Goal: Task Accomplishment & Management: Use online tool/utility

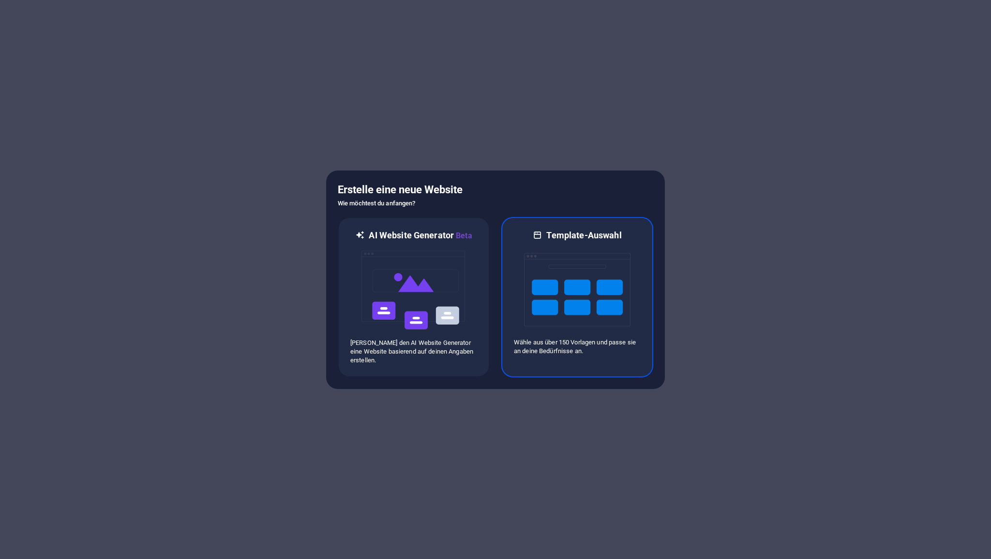
click at [582, 293] on img at bounding box center [577, 289] width 107 height 97
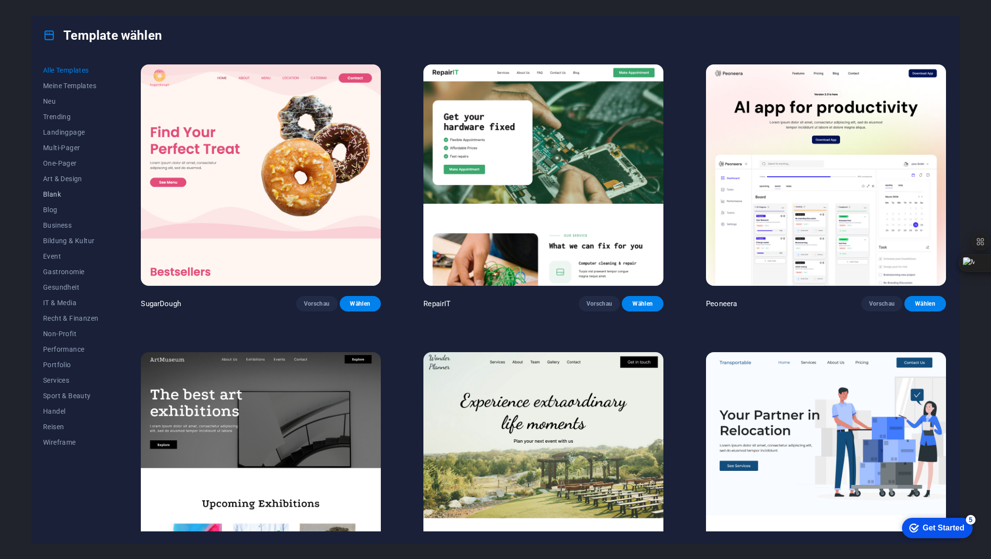
click at [62, 194] on span "Blank" at bounding box center [70, 194] width 55 height 8
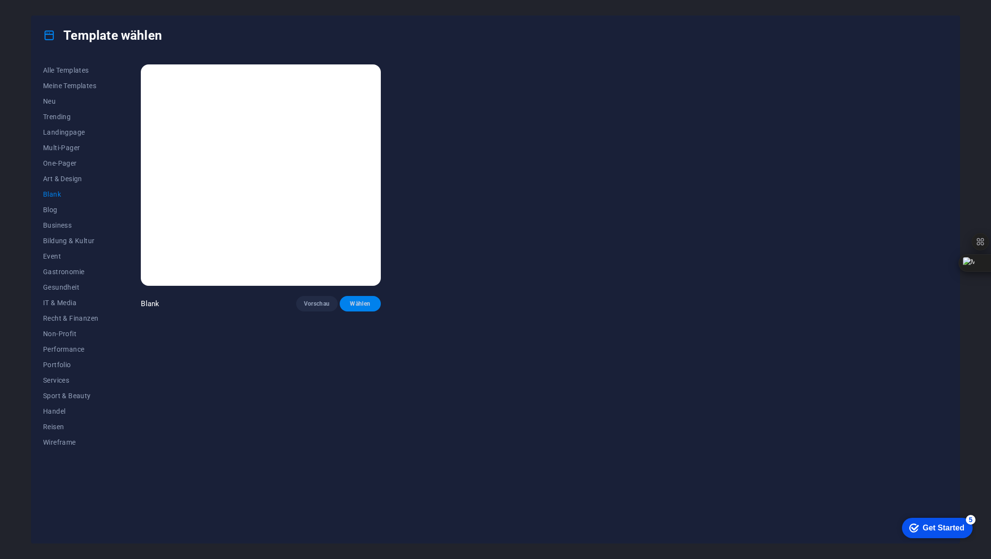
click at [366, 301] on span "Wählen" at bounding box center [361, 304] width 26 height 8
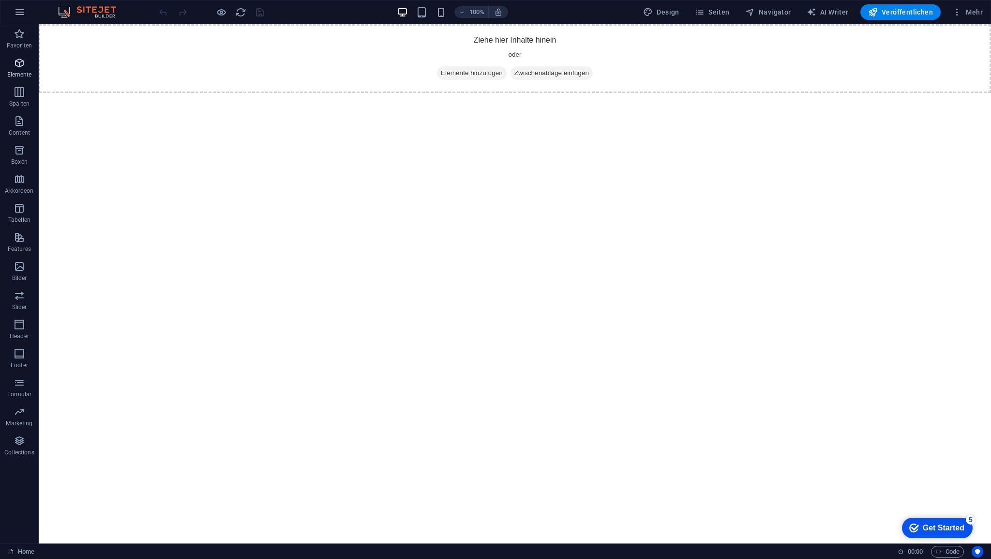
click at [23, 63] on icon "button" at bounding box center [20, 63] width 12 height 12
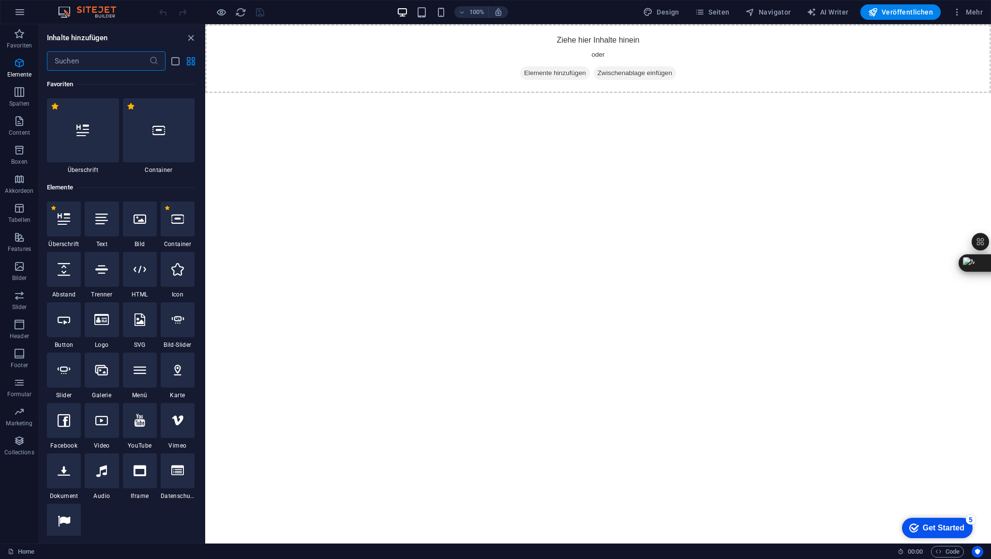
scroll to position [103, 0]
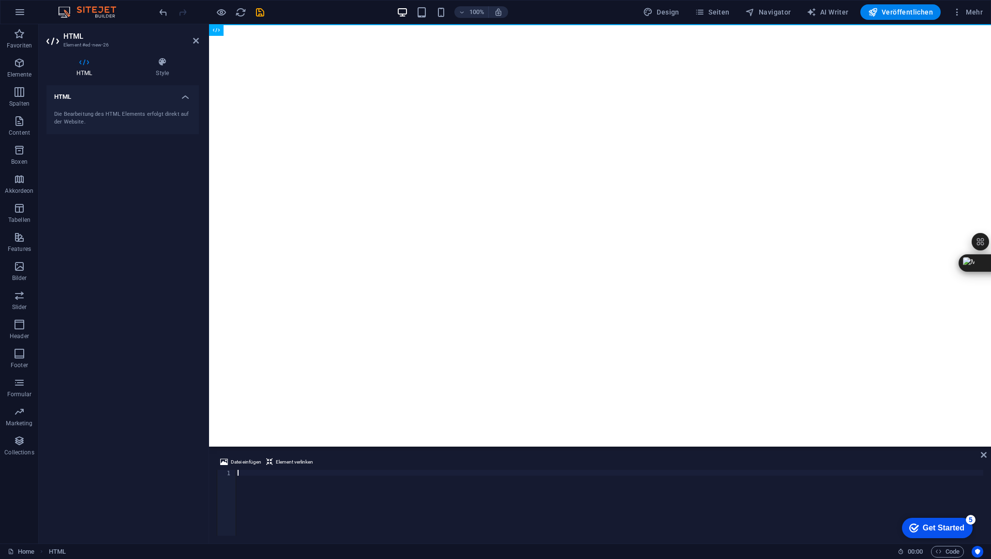
click at [249, 474] on div at bounding box center [610, 508] width 748 height 77
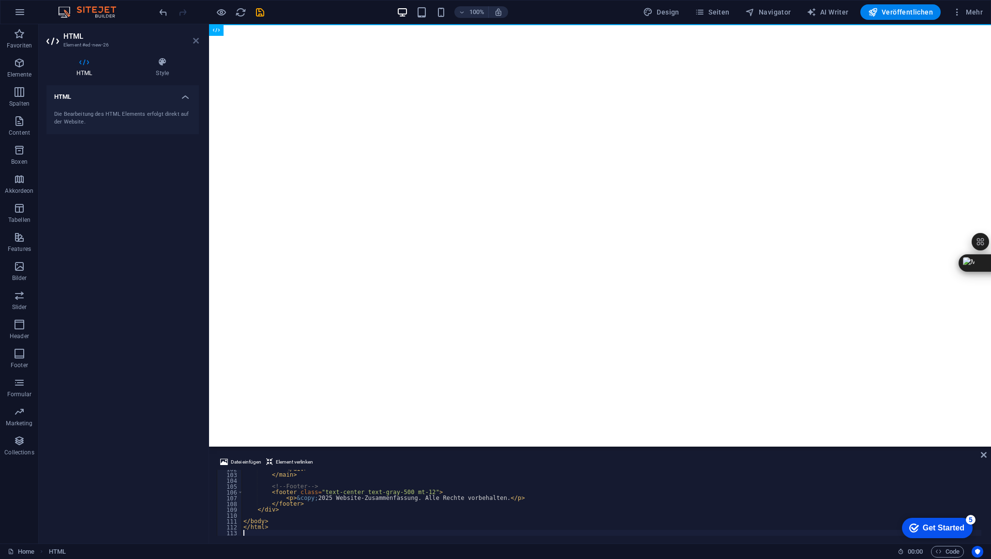
click at [197, 40] on icon at bounding box center [196, 41] width 6 height 8
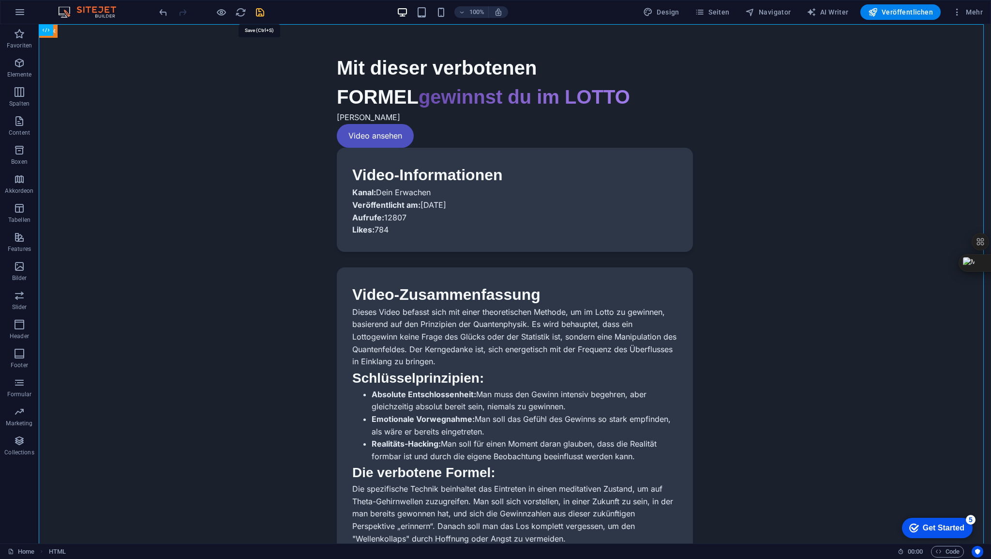
click at [260, 14] on icon "save" at bounding box center [260, 12] width 11 height 11
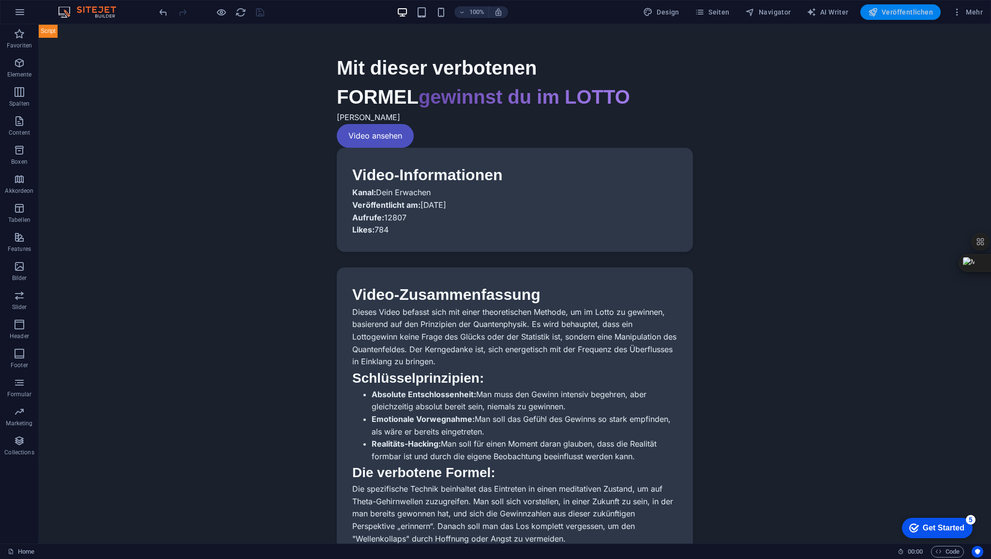
click at [913, 14] on span "Veröffentlichen" at bounding box center [901, 12] width 65 height 10
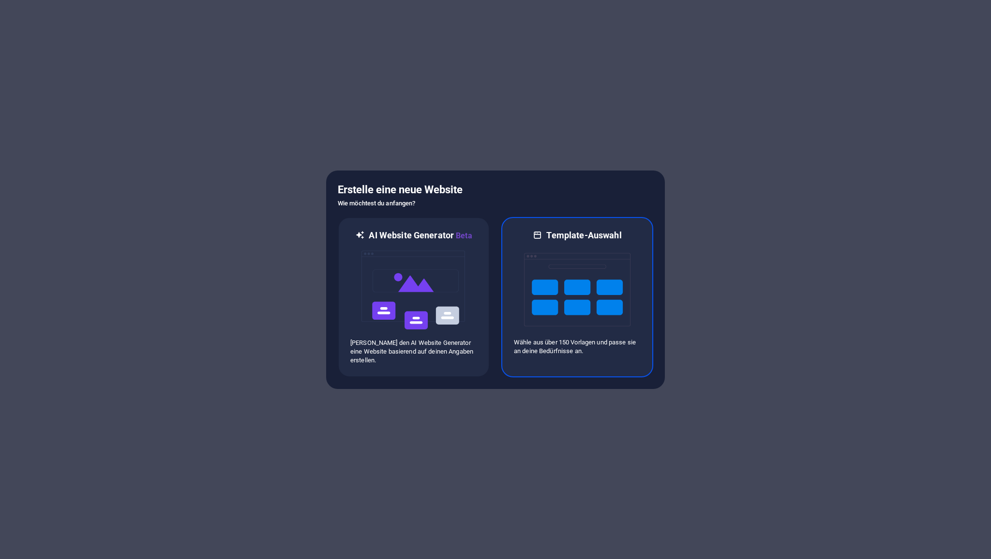
click at [575, 293] on img at bounding box center [577, 289] width 107 height 97
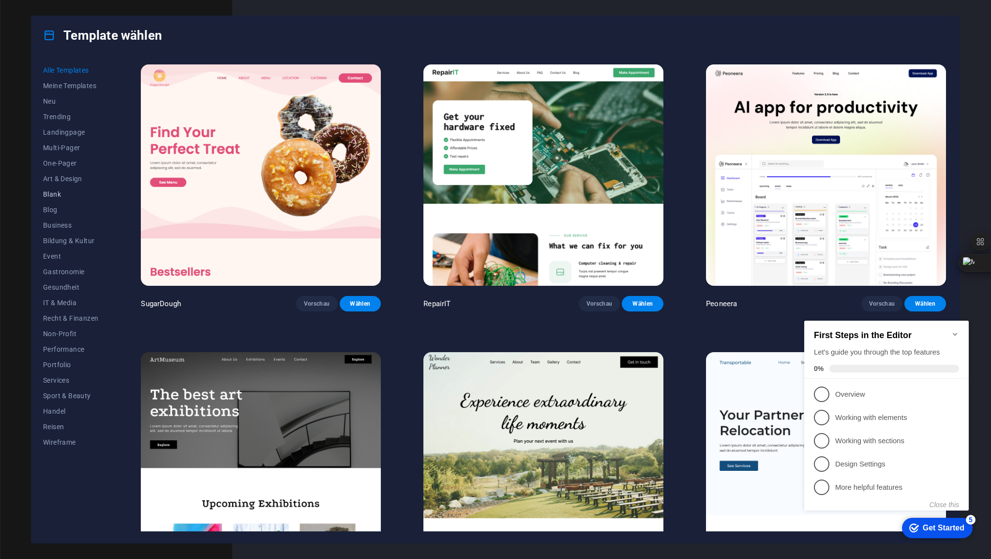
click at [62, 194] on span "Blank" at bounding box center [70, 194] width 55 height 8
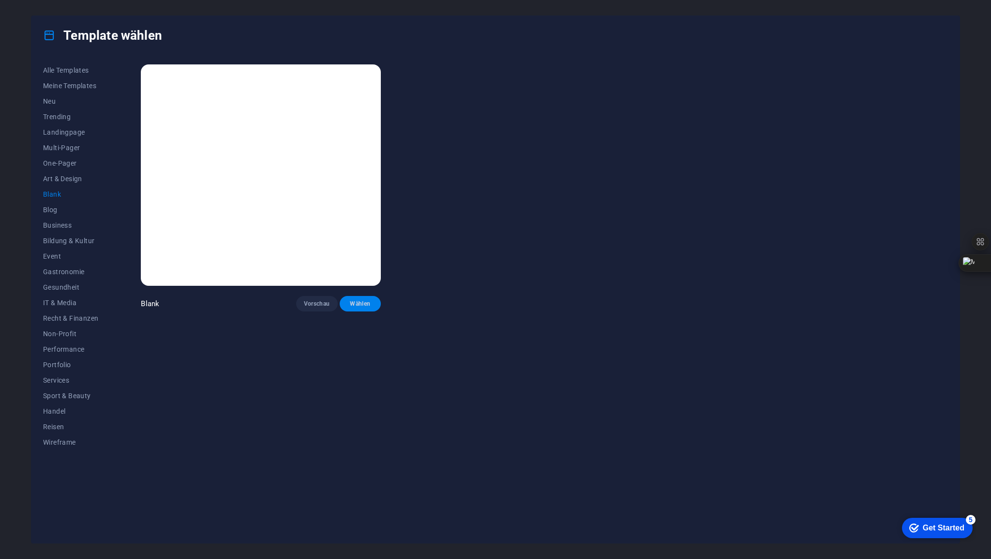
click at [370, 300] on span "Wählen" at bounding box center [361, 304] width 26 height 8
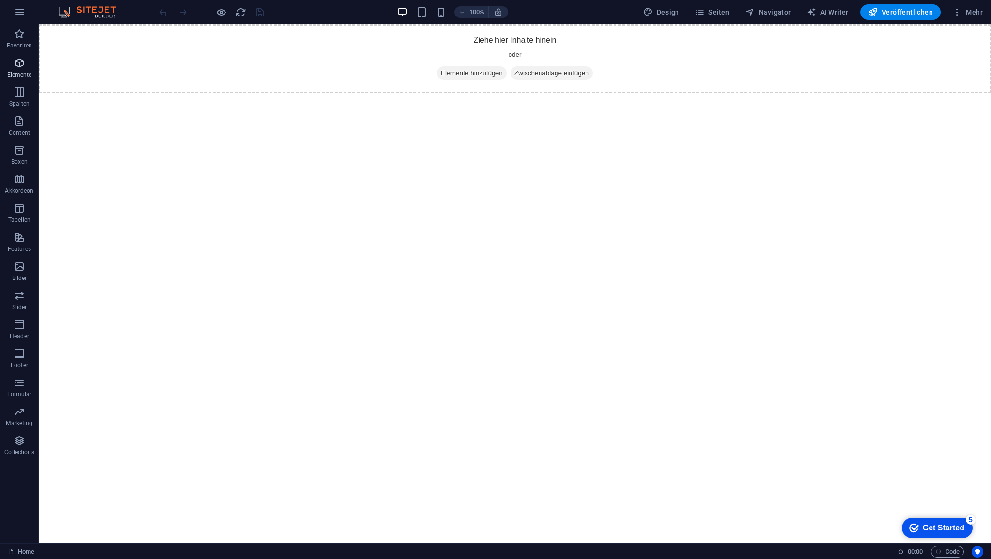
click at [18, 65] on icon "button" at bounding box center [20, 63] width 12 height 12
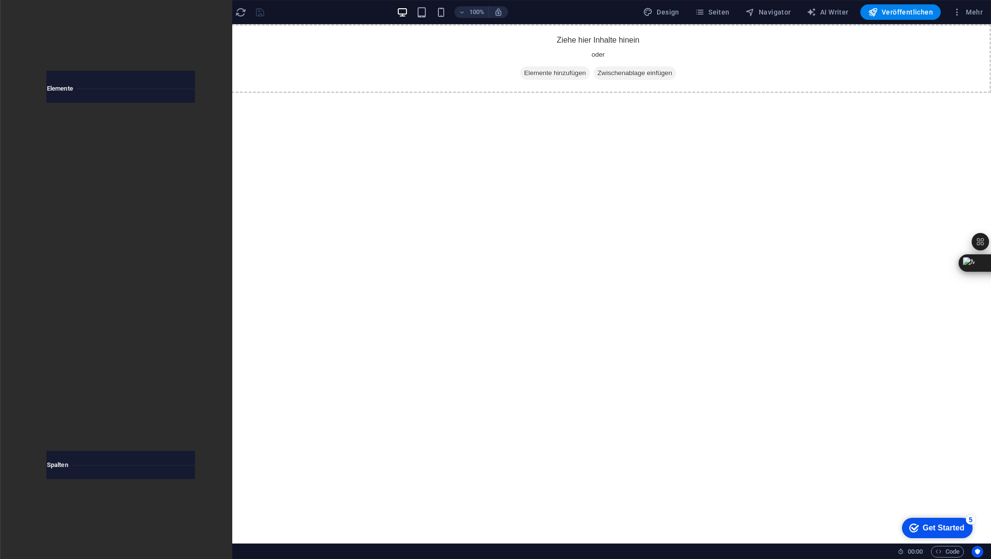
scroll to position [103, 0]
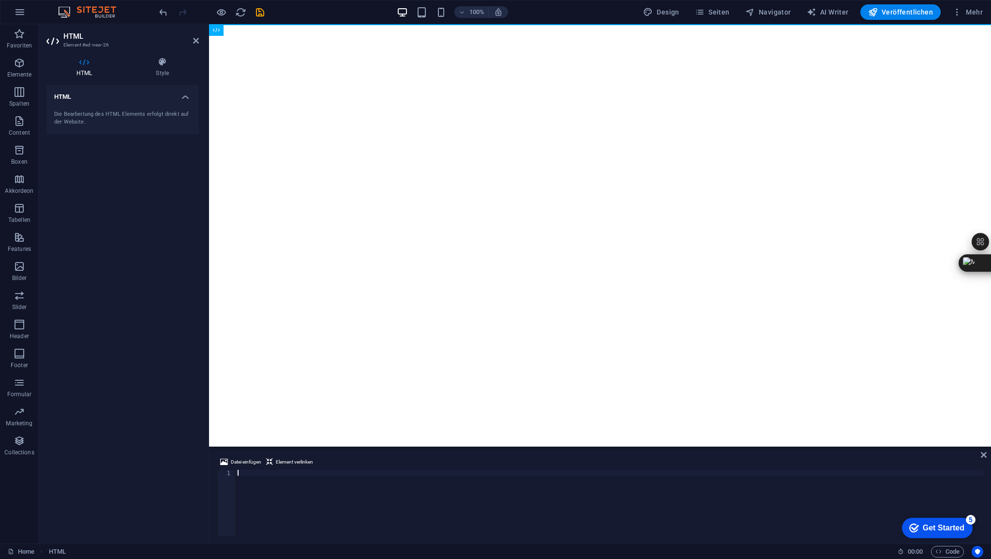
click at [259, 475] on div at bounding box center [610, 508] width 748 height 77
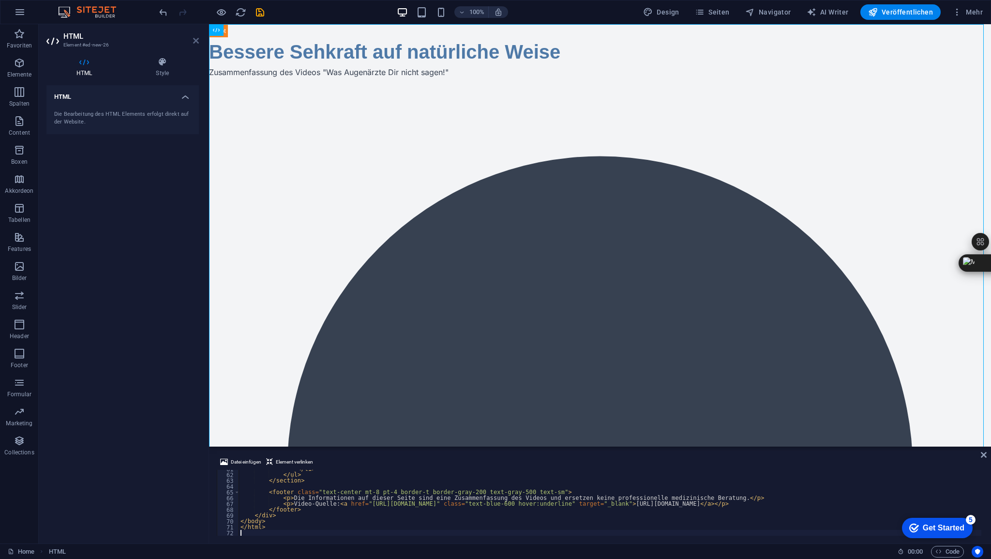
click at [194, 39] on icon at bounding box center [196, 41] width 6 height 8
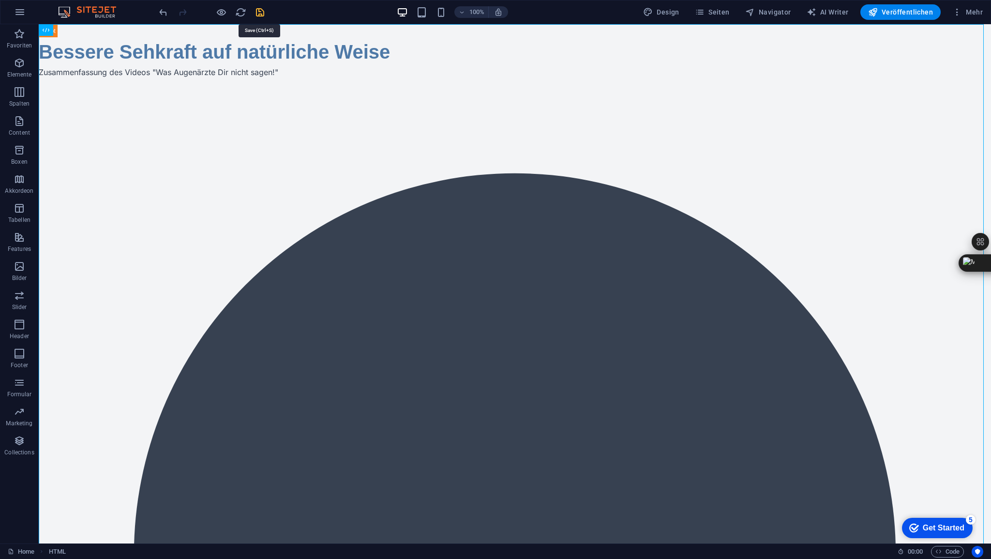
click at [259, 11] on icon "save" at bounding box center [260, 12] width 11 height 11
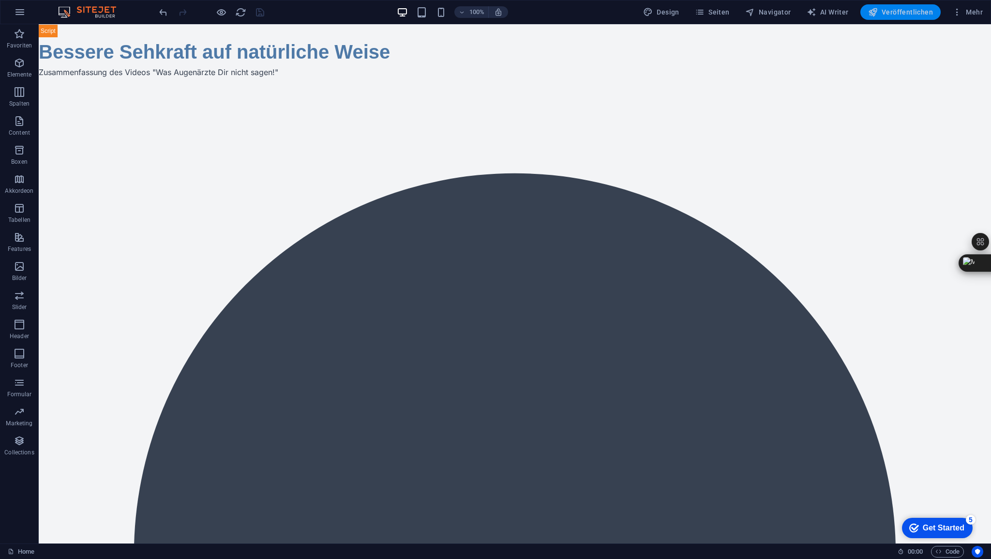
click at [900, 11] on span "Veröffentlichen" at bounding box center [901, 12] width 65 height 10
